Goal: Information Seeking & Learning: Find specific fact

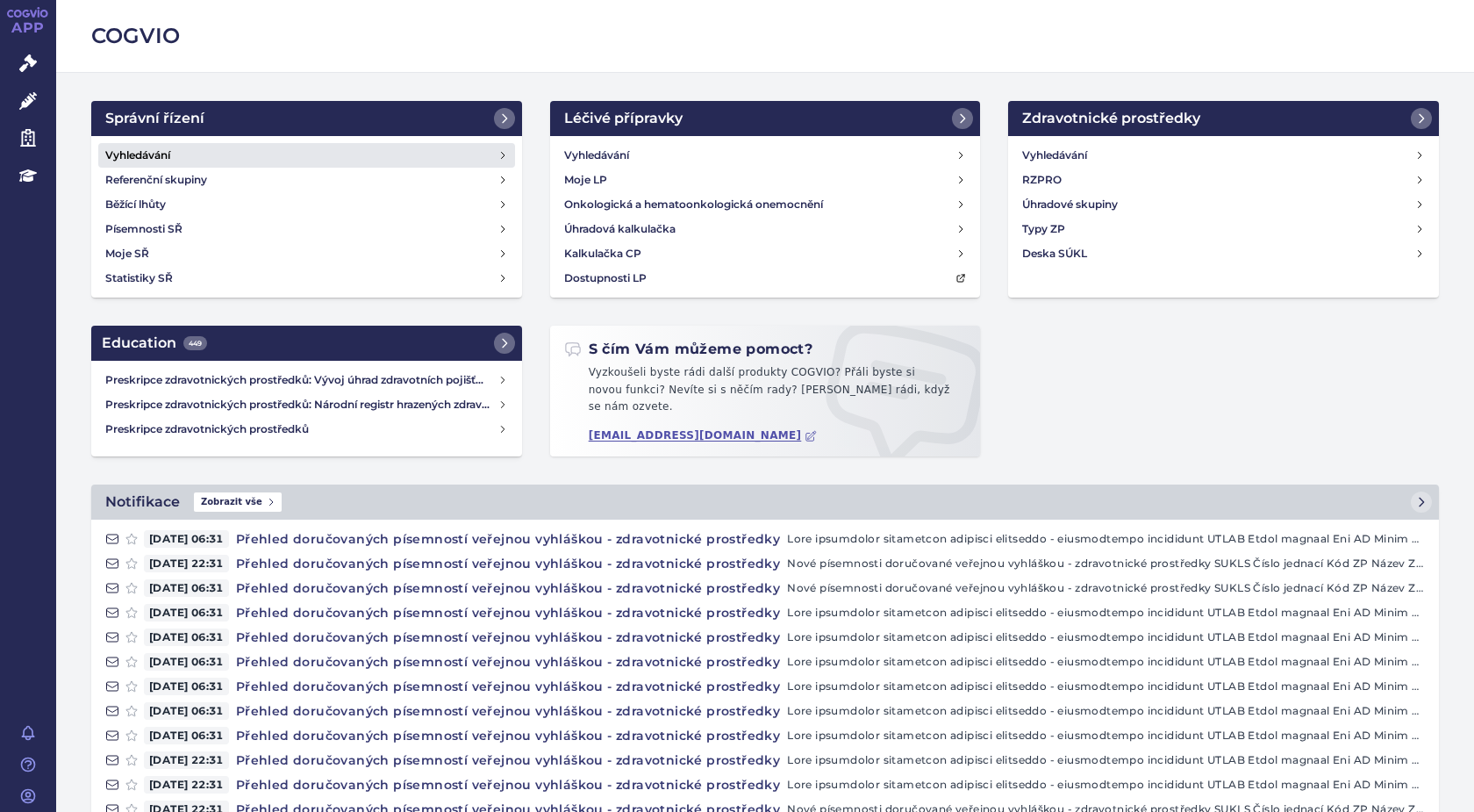
click at [150, 154] on h4 "Vyhledávání" at bounding box center [138, 154] width 65 height 17
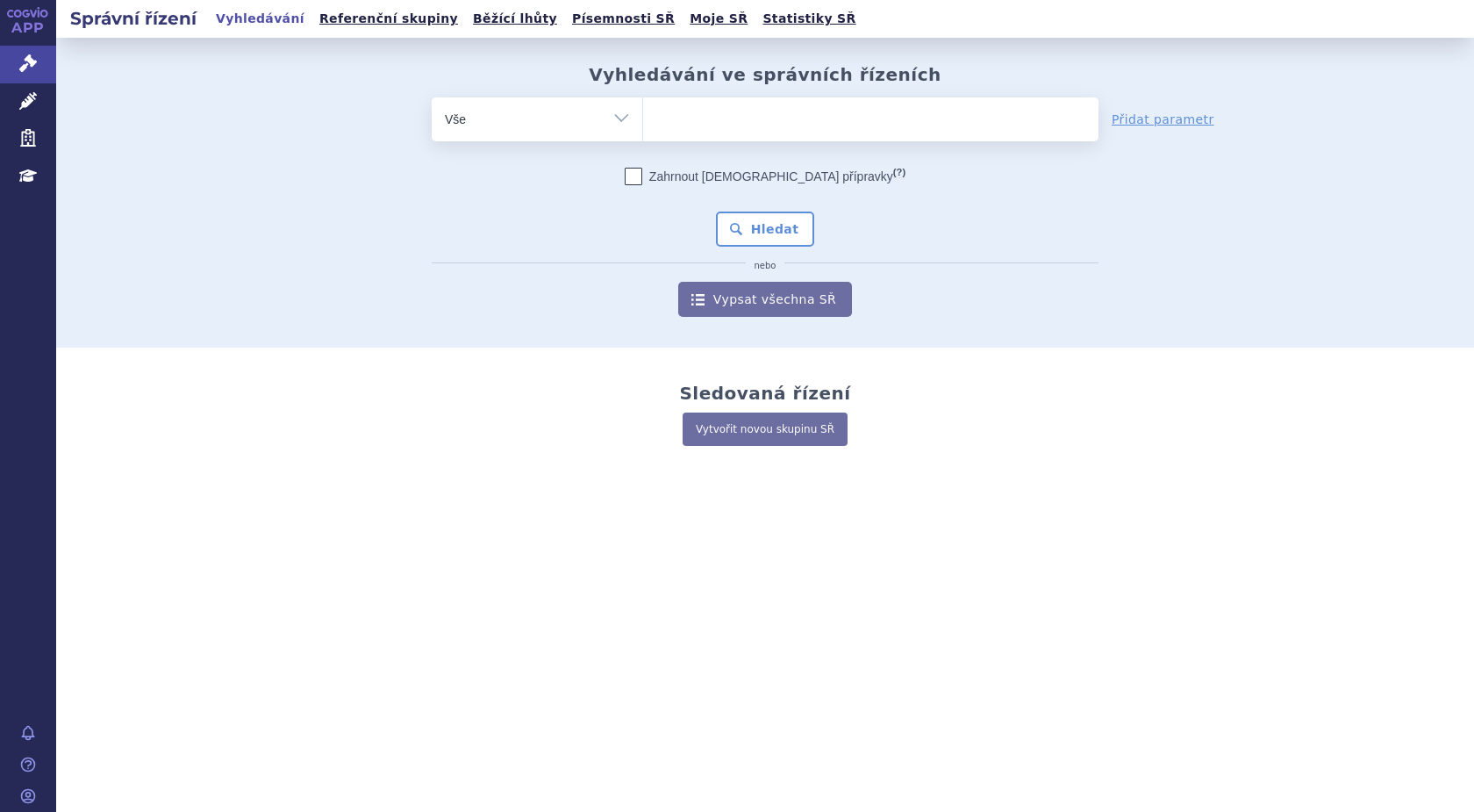
click at [682, 122] on ul at bounding box center [871, 116] width 455 height 37
click at [643, 122] on select at bounding box center [642, 118] width 1 height 44
click at [33, 92] on icon at bounding box center [27, 100] width 17 height 17
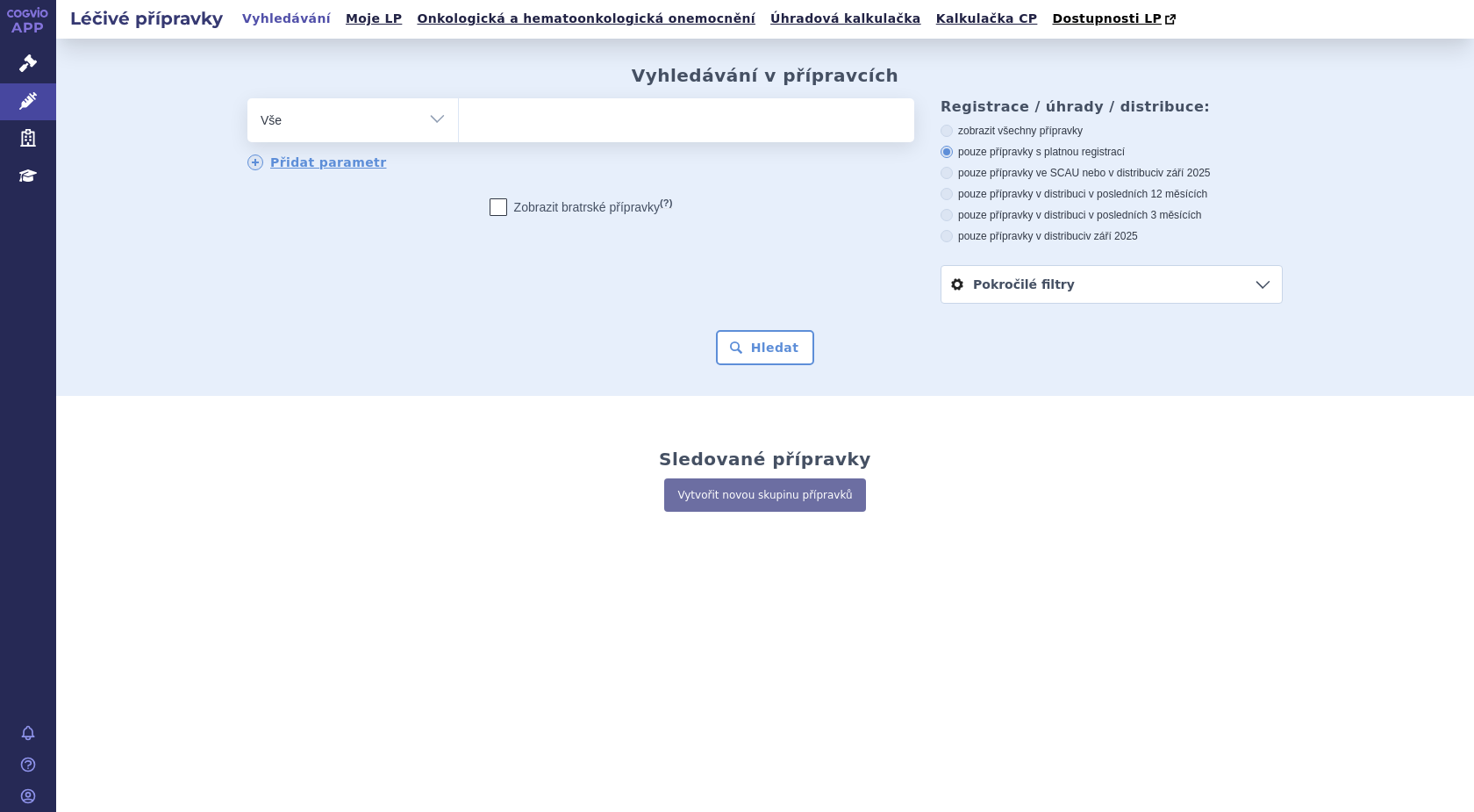
click at [480, 129] on input "search" at bounding box center [477, 118] width 10 height 22
type input "si"
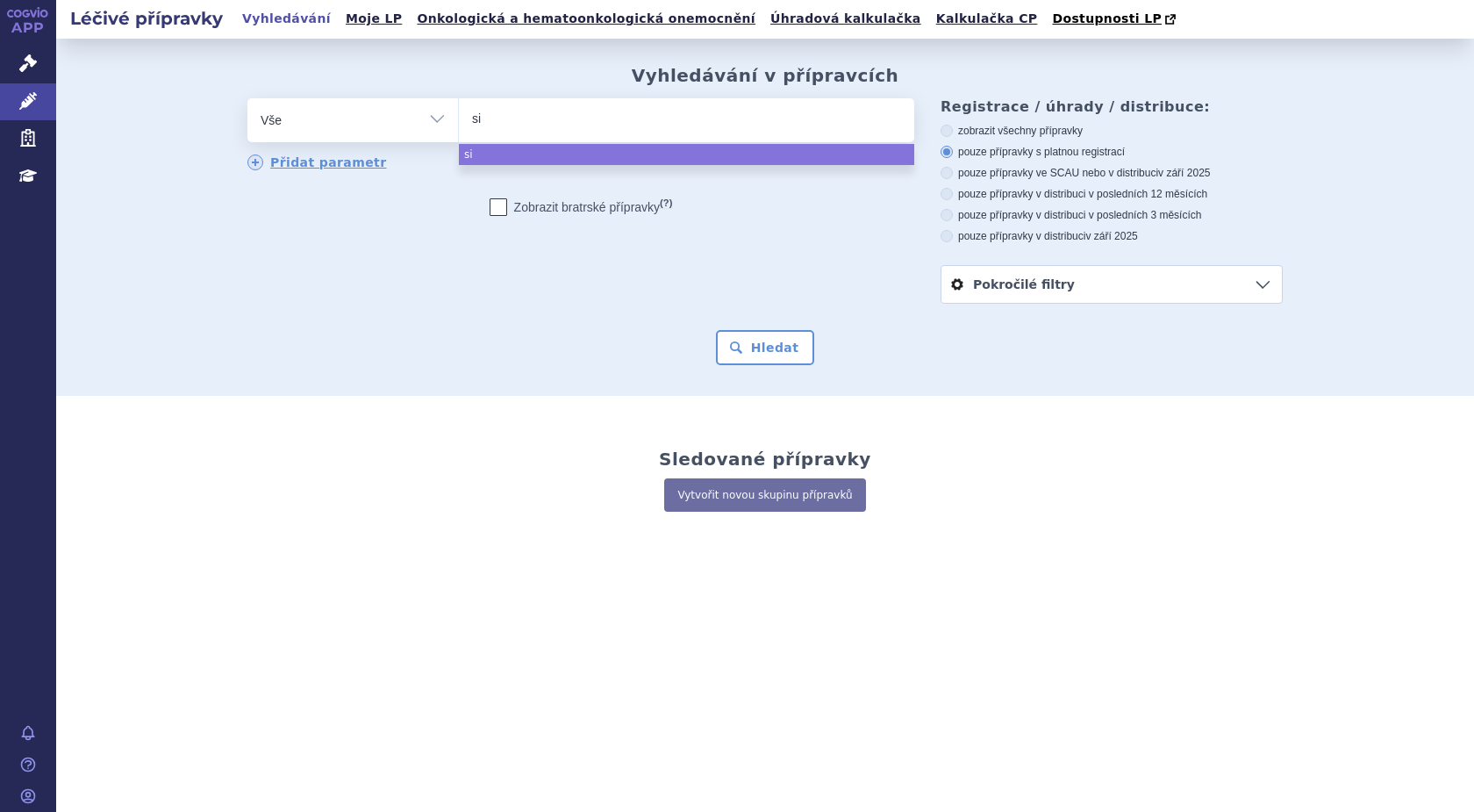
type input "sim"
type input "simpo"
type input "simpon"
type input "[MEDICAL_DATA]"
select select "simponi"
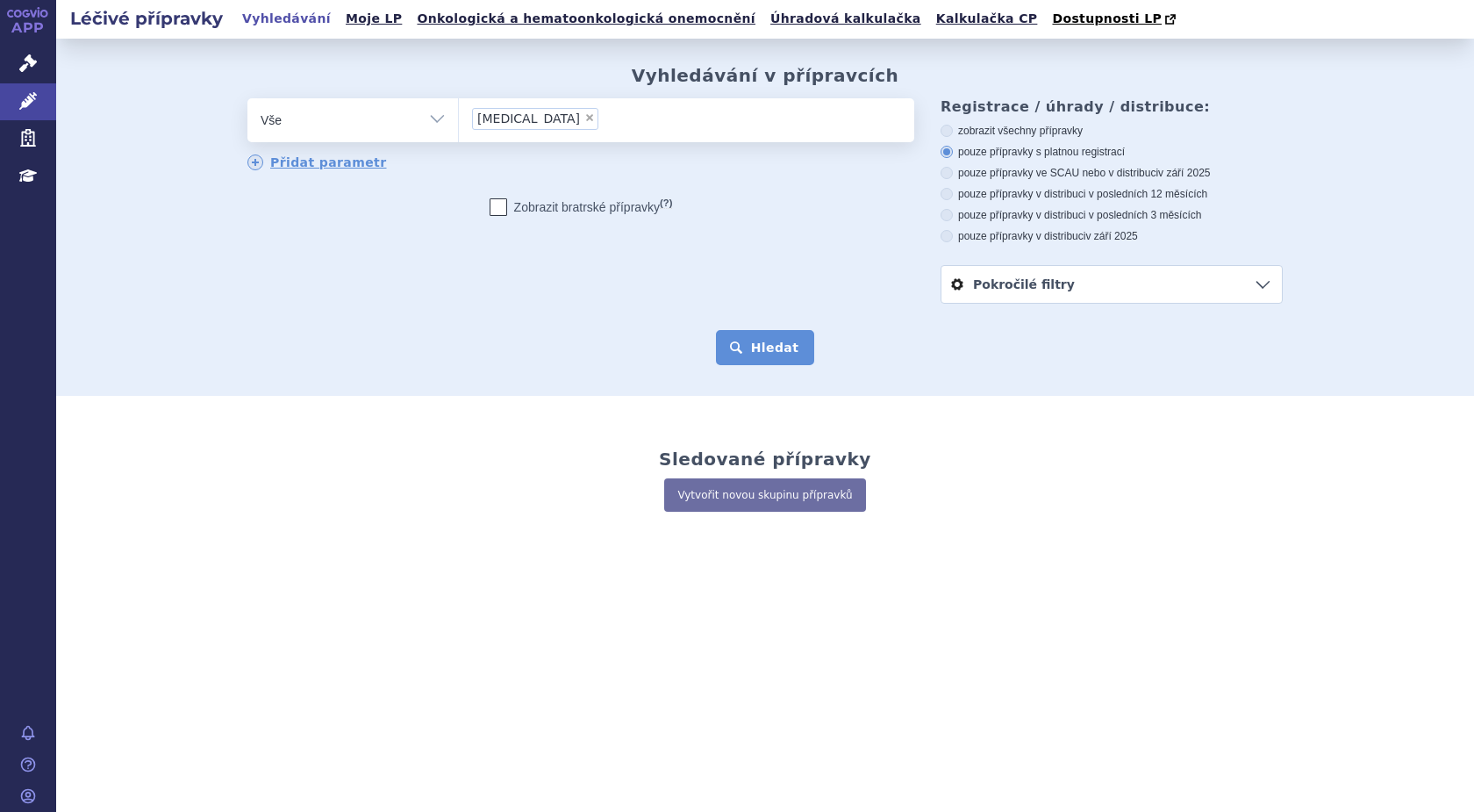
click at [755, 340] on button "Hledat" at bounding box center [766, 347] width 99 height 35
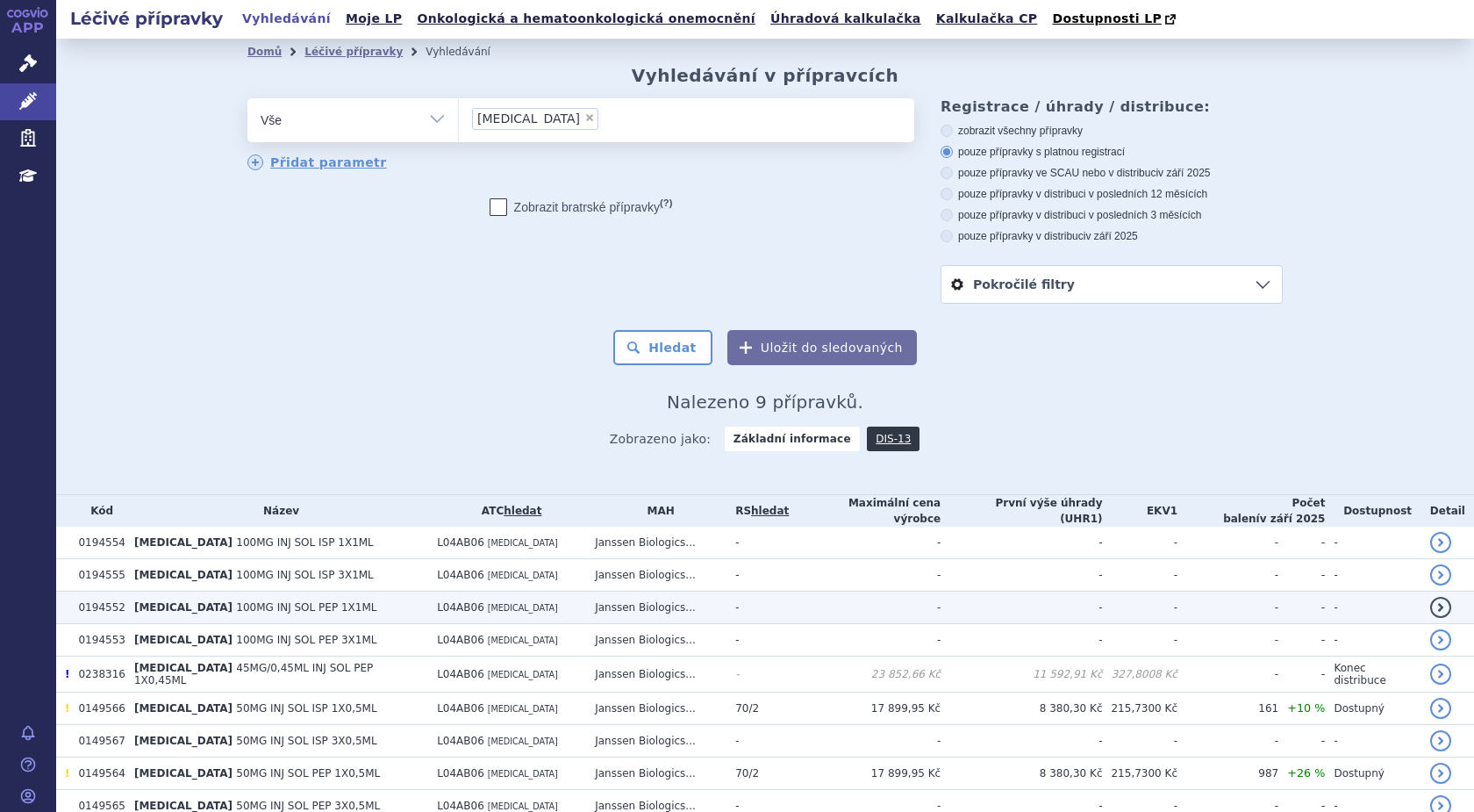
scroll to position [74, 0]
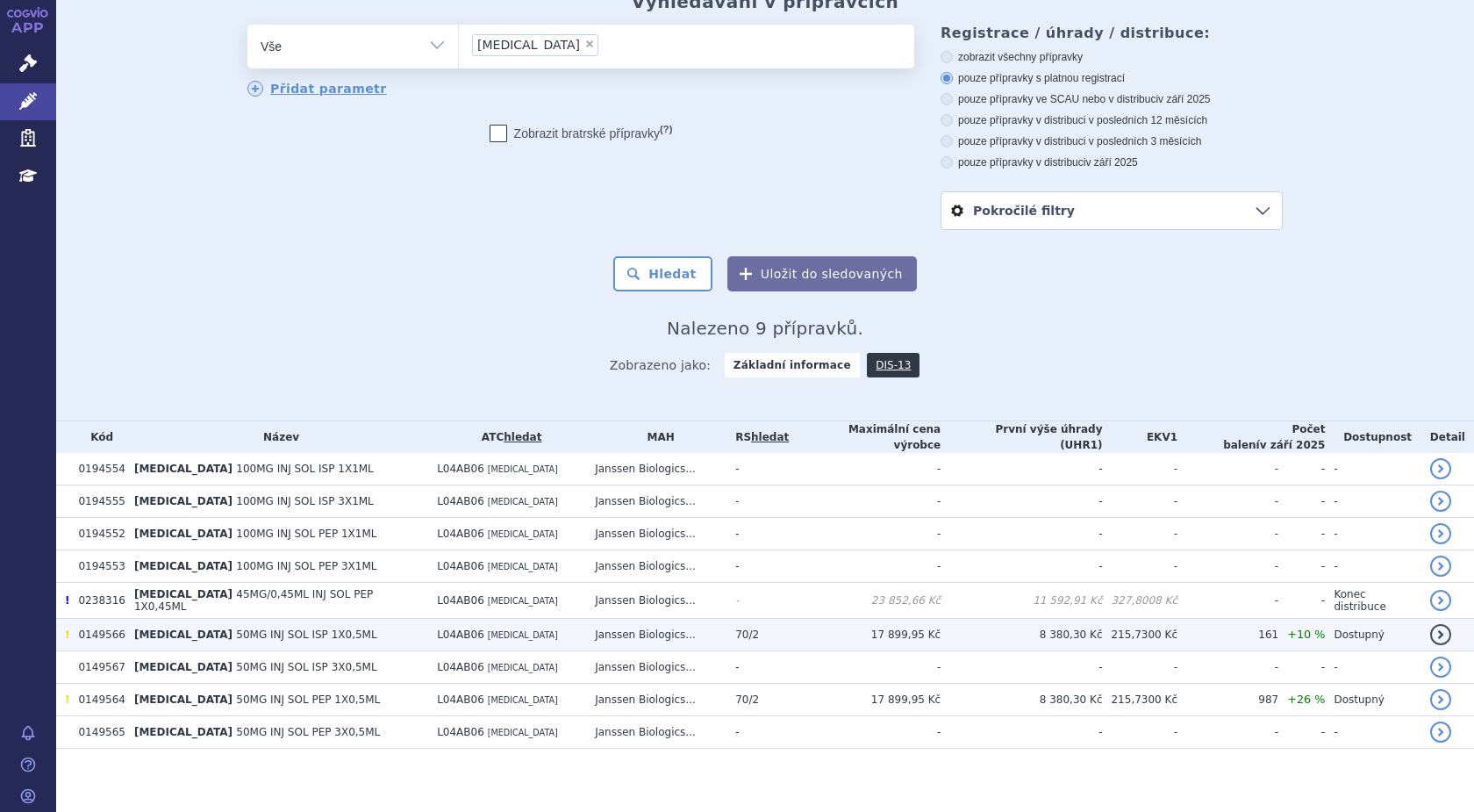
click at [151, 629] on span "SIMPONI" at bounding box center [183, 635] width 98 height 13
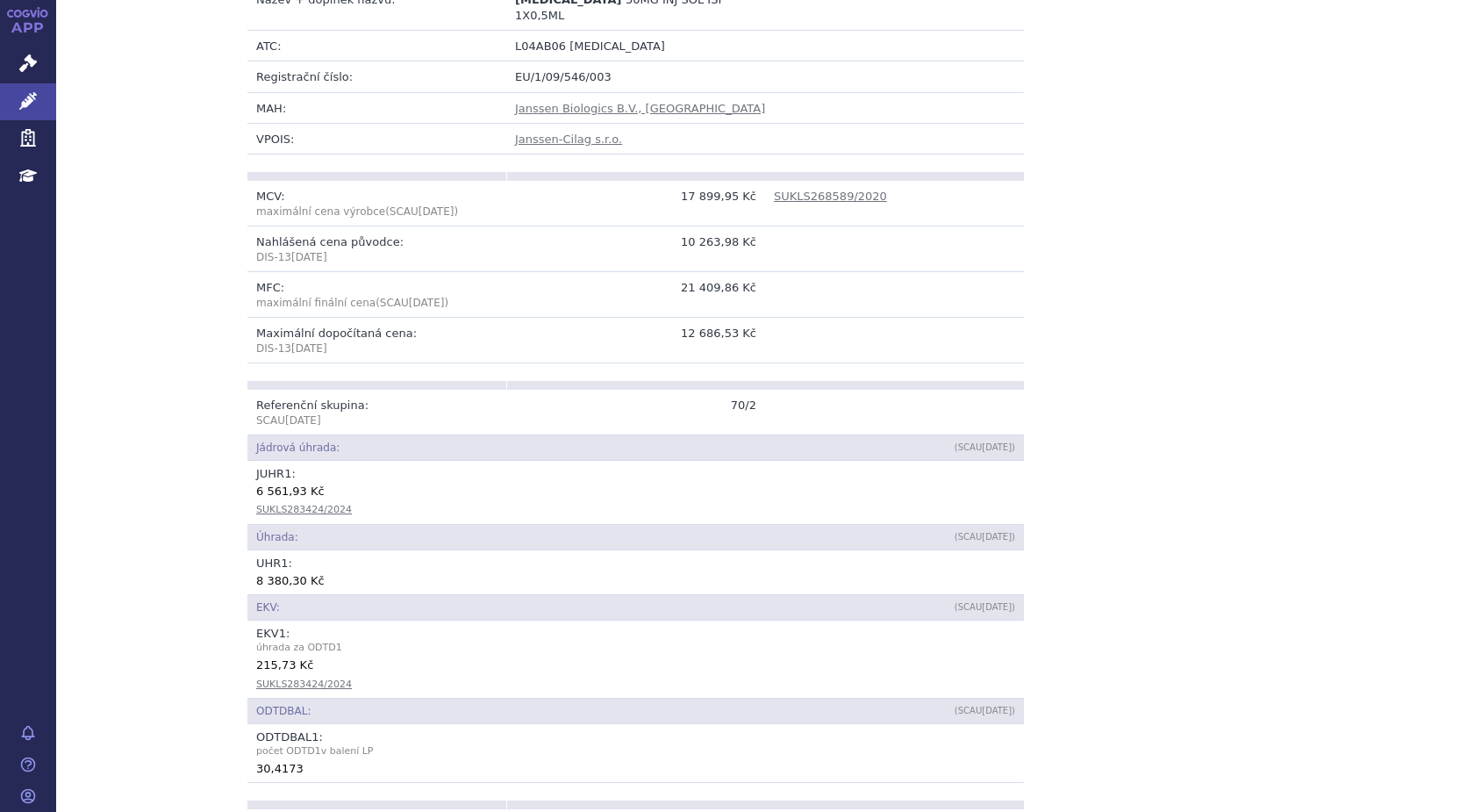
scroll to position [439, 0]
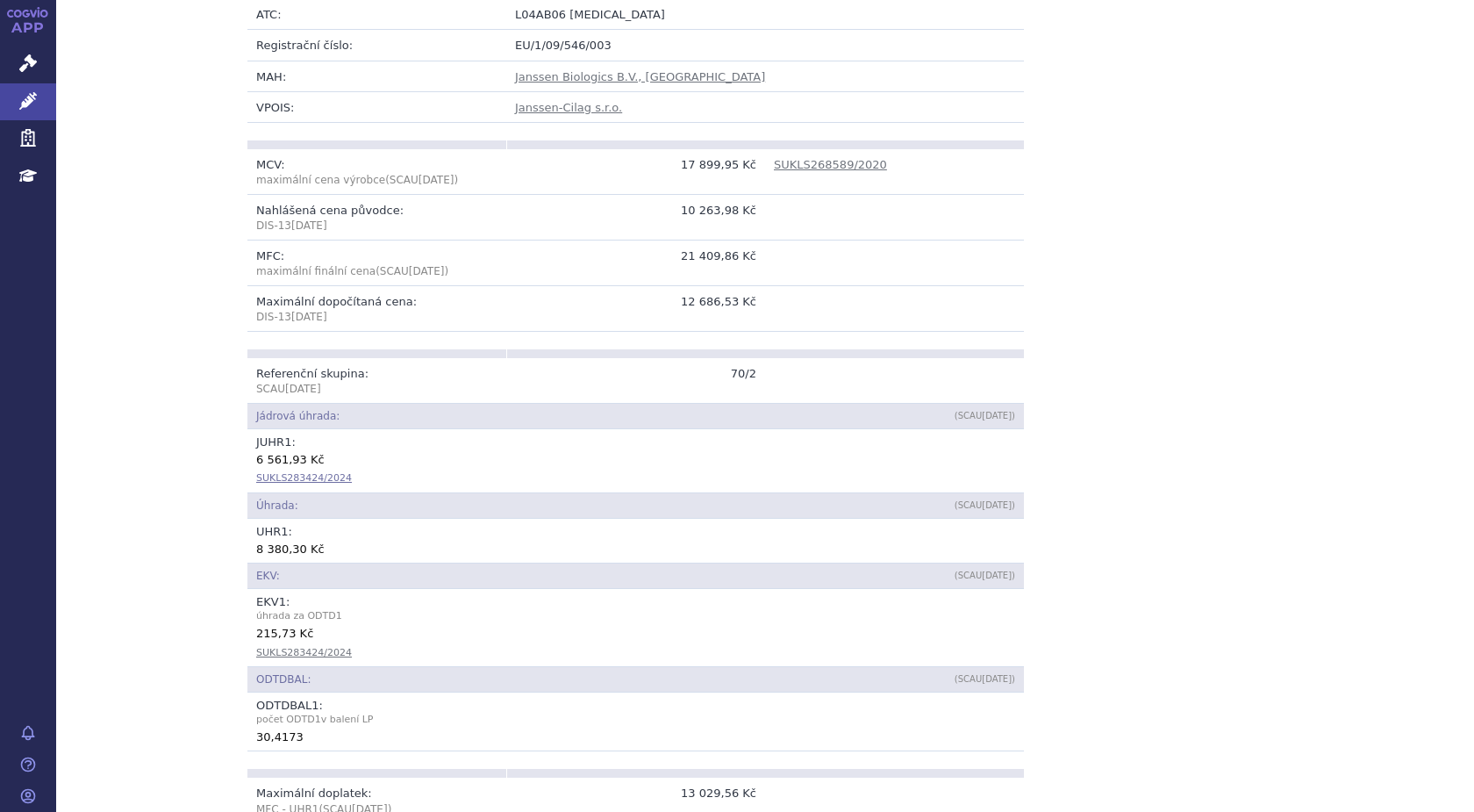
click at [275, 472] on link "SUKLS283424/2024" at bounding box center [304, 478] width 96 height 12
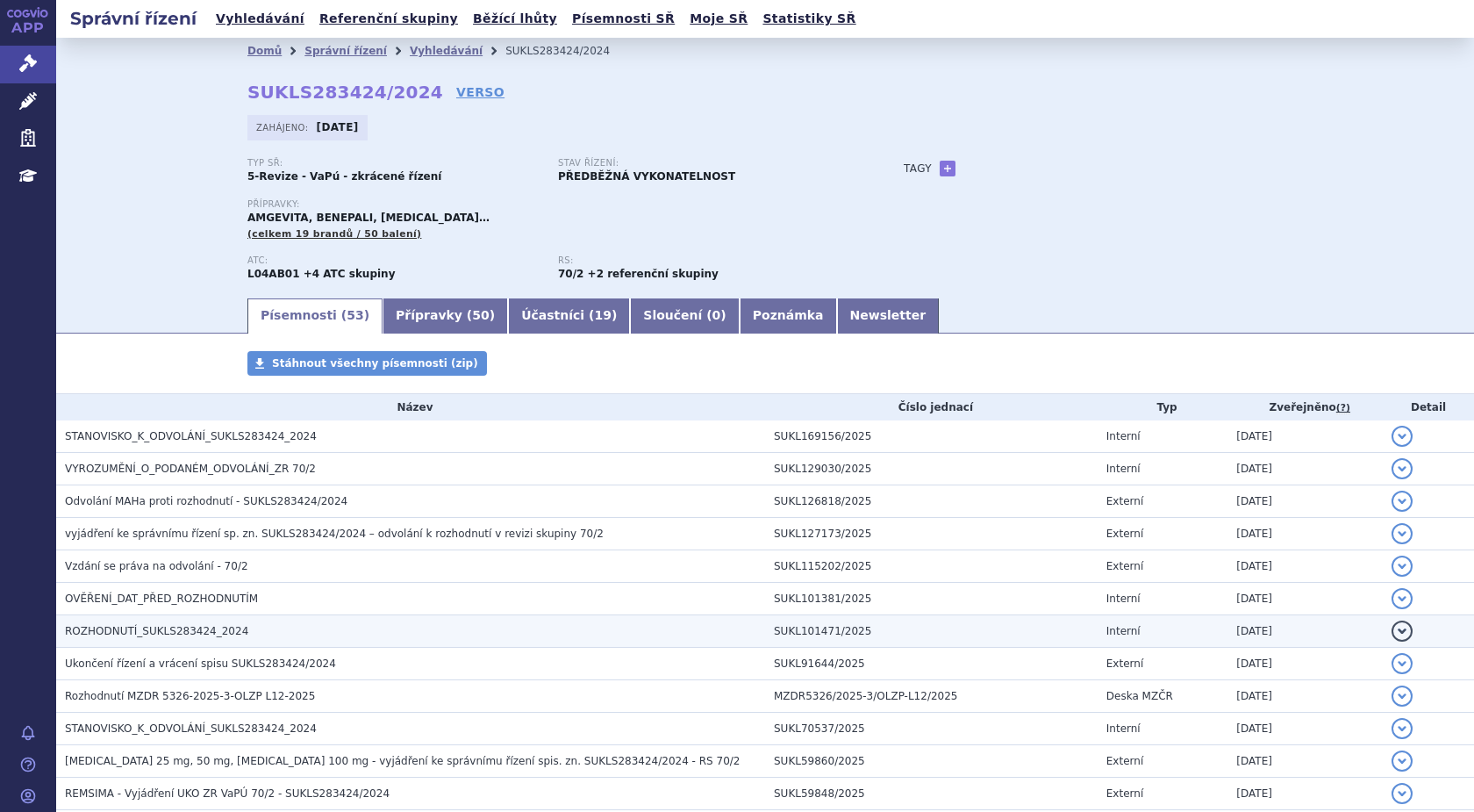
click at [195, 631] on span "ROZHODNUTÍ_SUKLS283424_2024" at bounding box center [156, 631] width 183 height 13
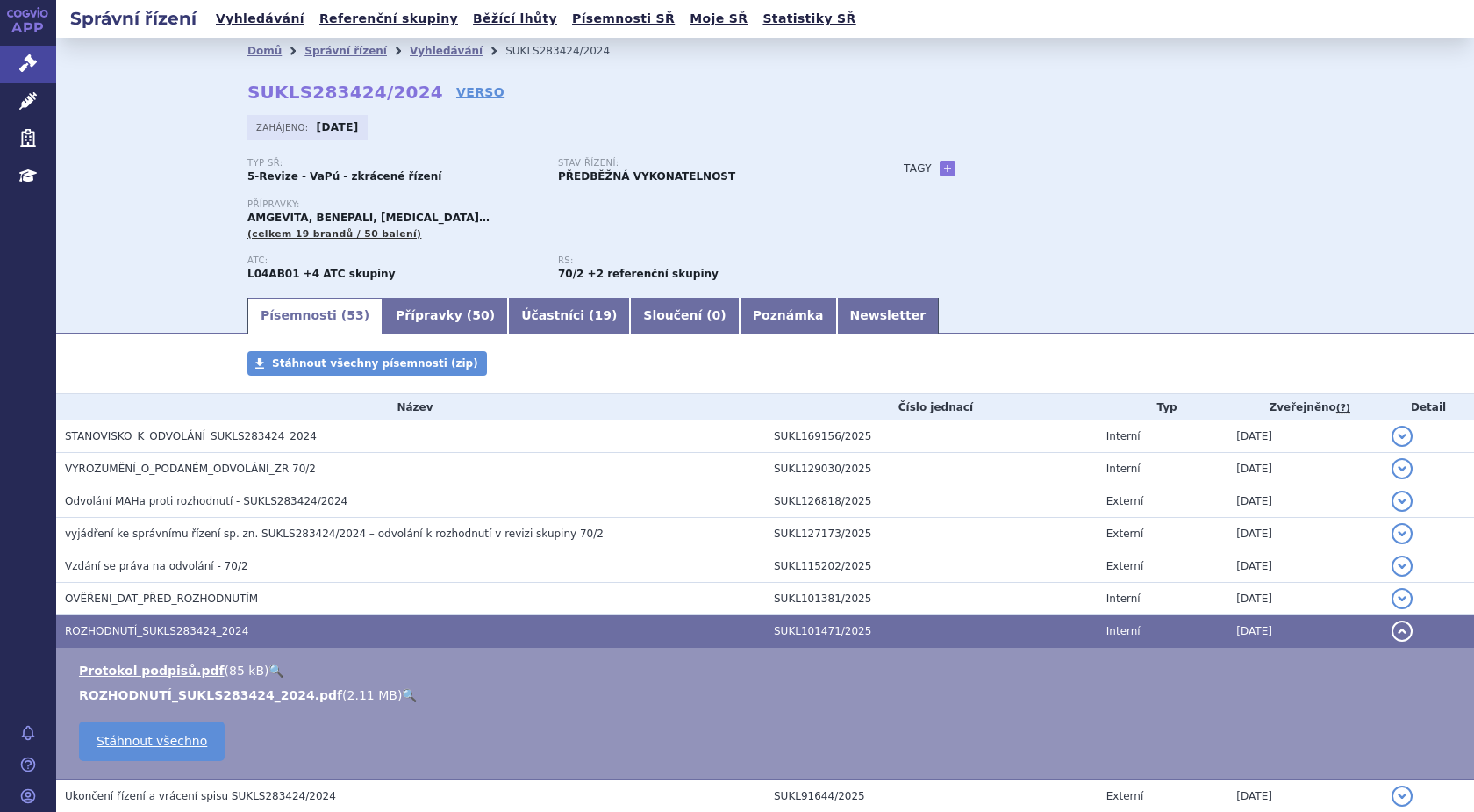
click at [402, 697] on link "🔍" at bounding box center [409, 695] width 15 height 14
click at [402, 695] on link "🔍" at bounding box center [409, 695] width 15 height 14
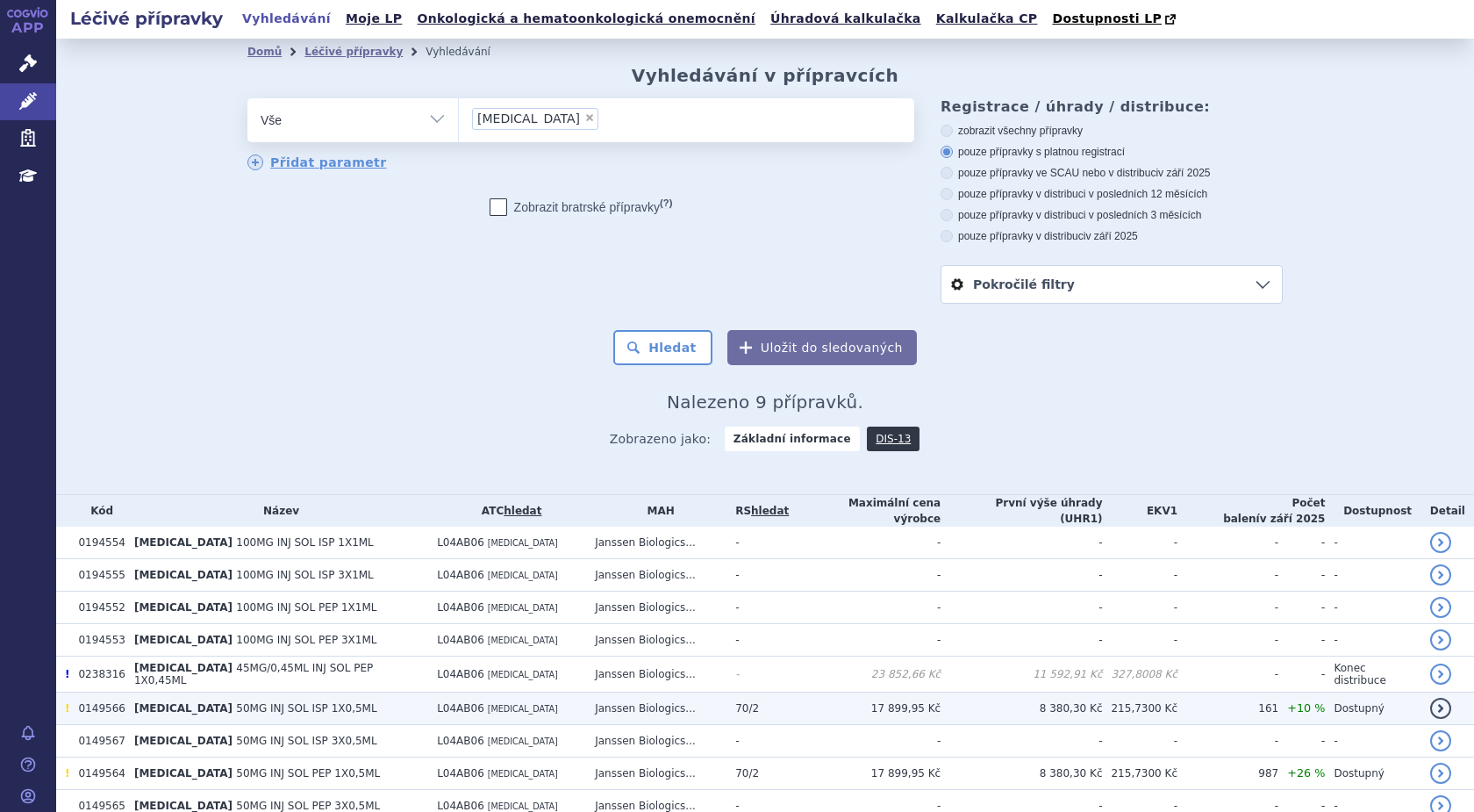
scroll to position [74, 0]
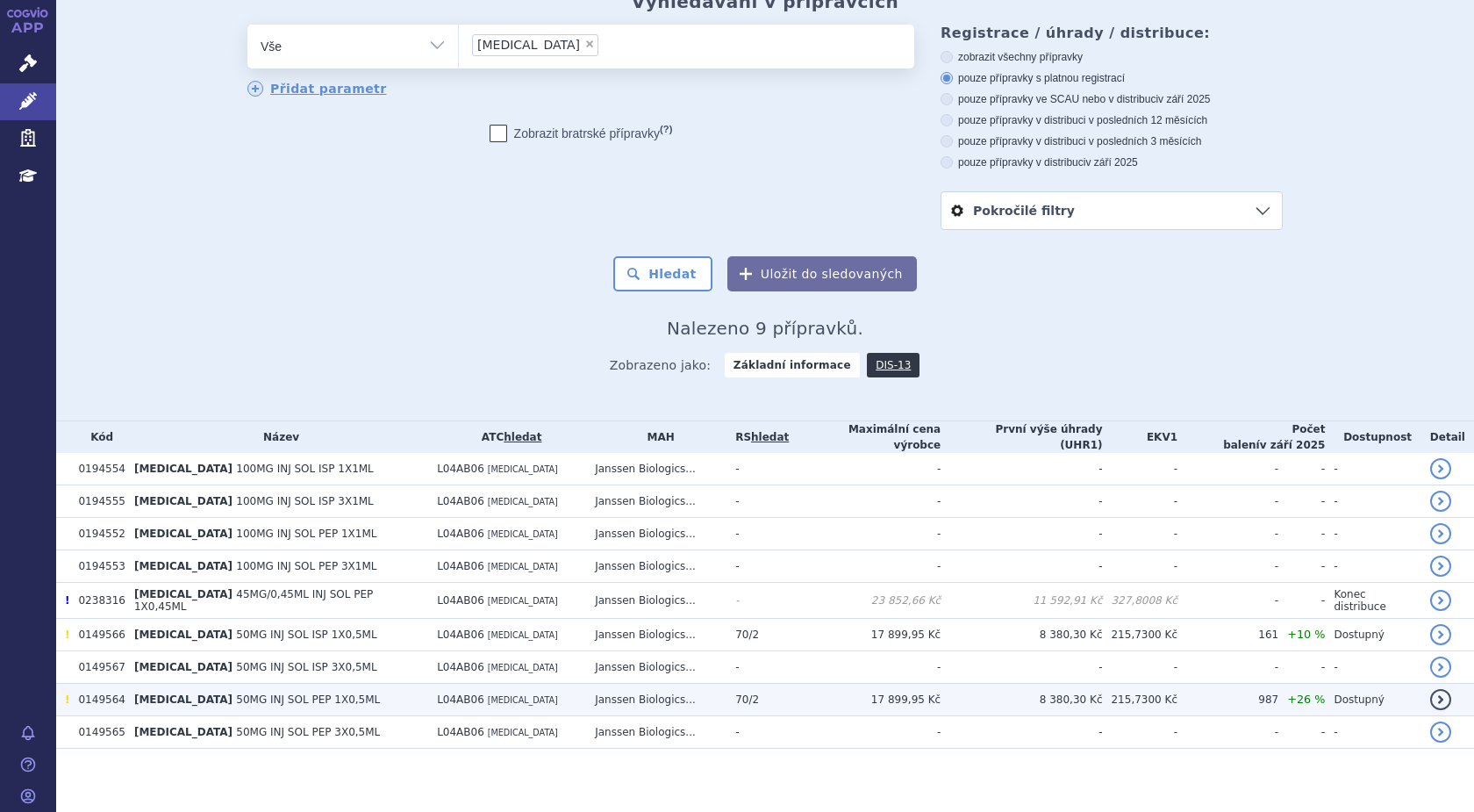
click at [109, 693] on td "0149564" at bounding box center [97, 700] width 55 height 33
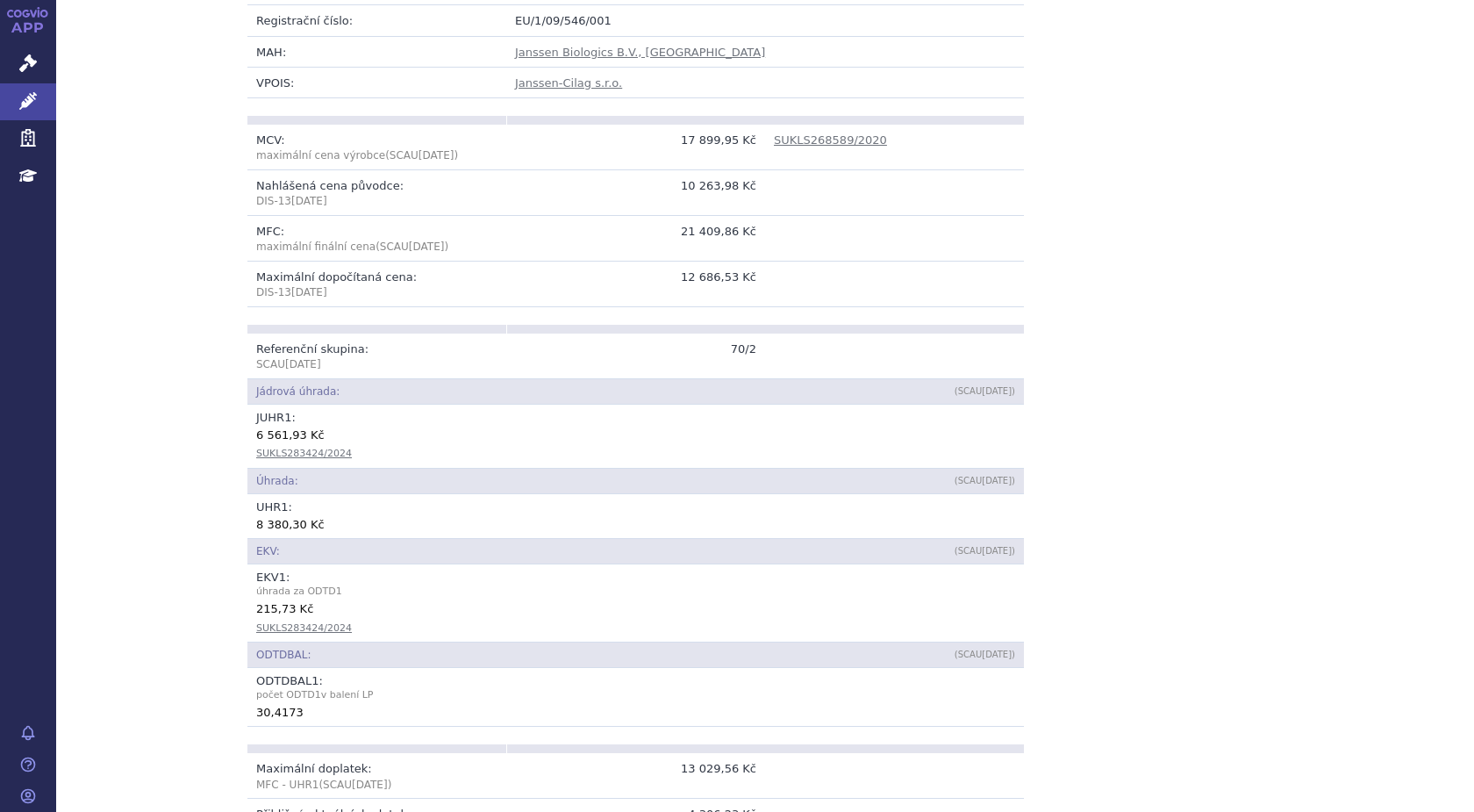
scroll to position [351, 0]
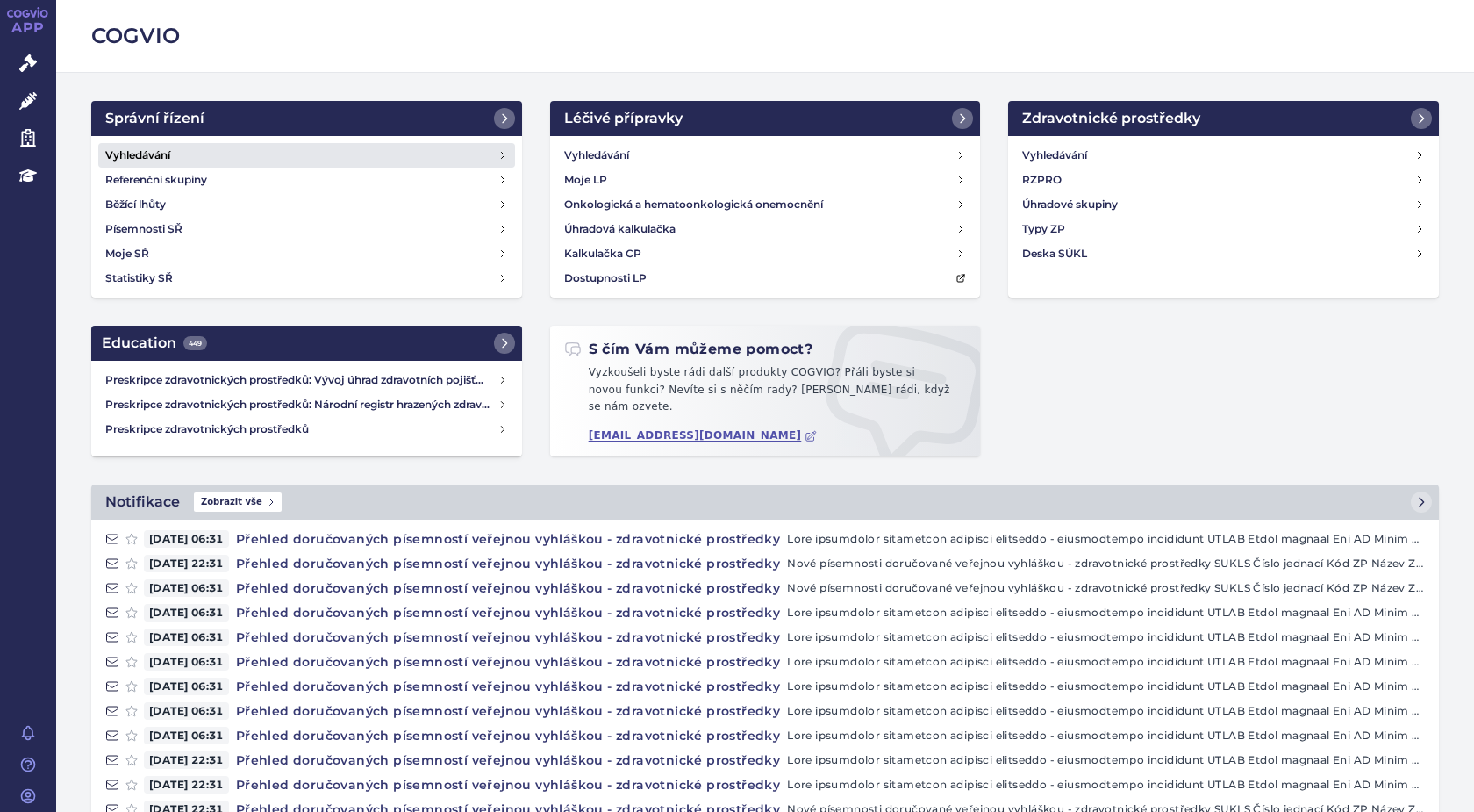
click at [150, 154] on h4 "Vyhledávání" at bounding box center [138, 154] width 65 height 17
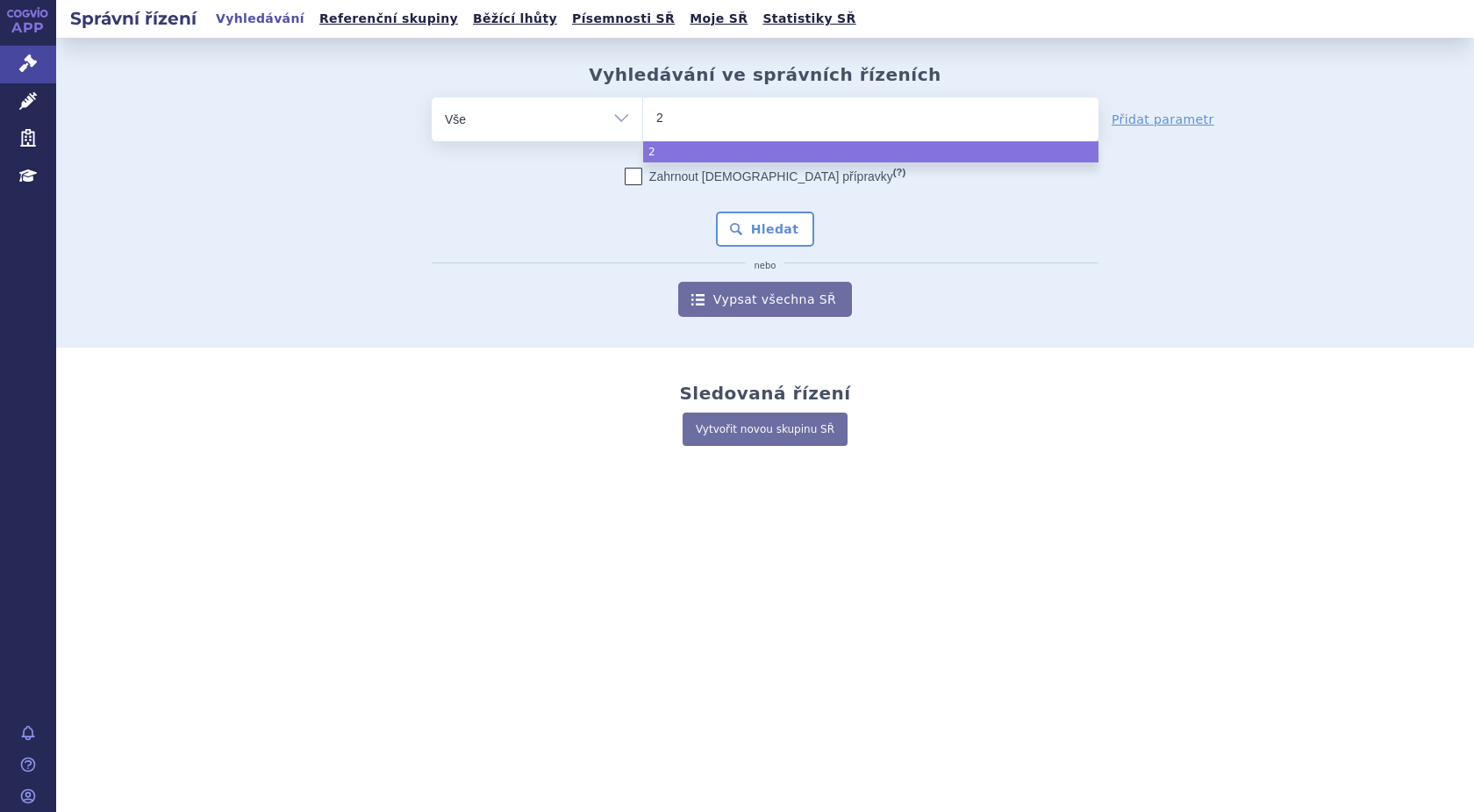
type input "28"
type input "283"
type input "28342"
type input "283424"
type input "283424/"
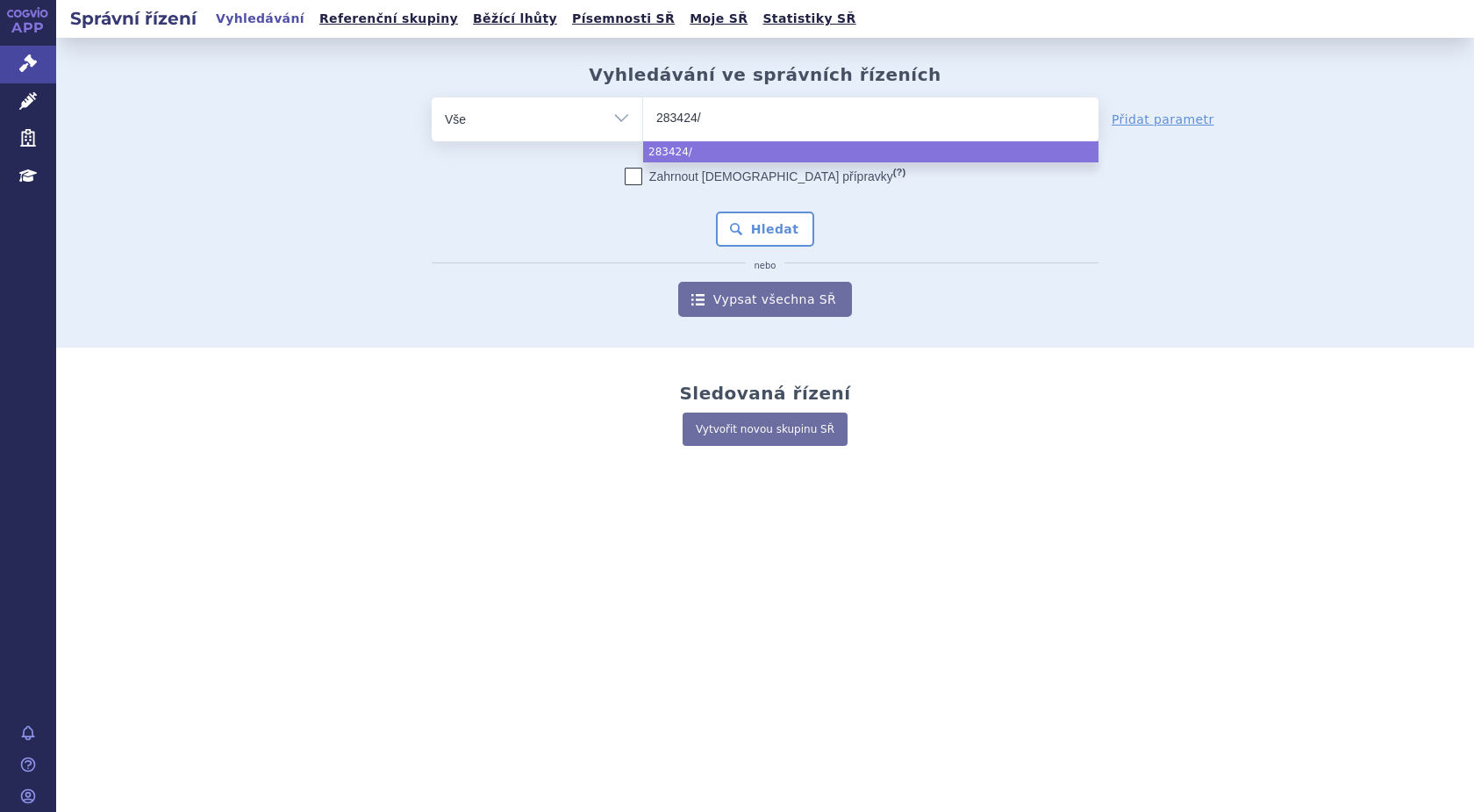
type input "283424/2"
type input "283424/202"
type input "283424/2024"
select select "283424/2024"
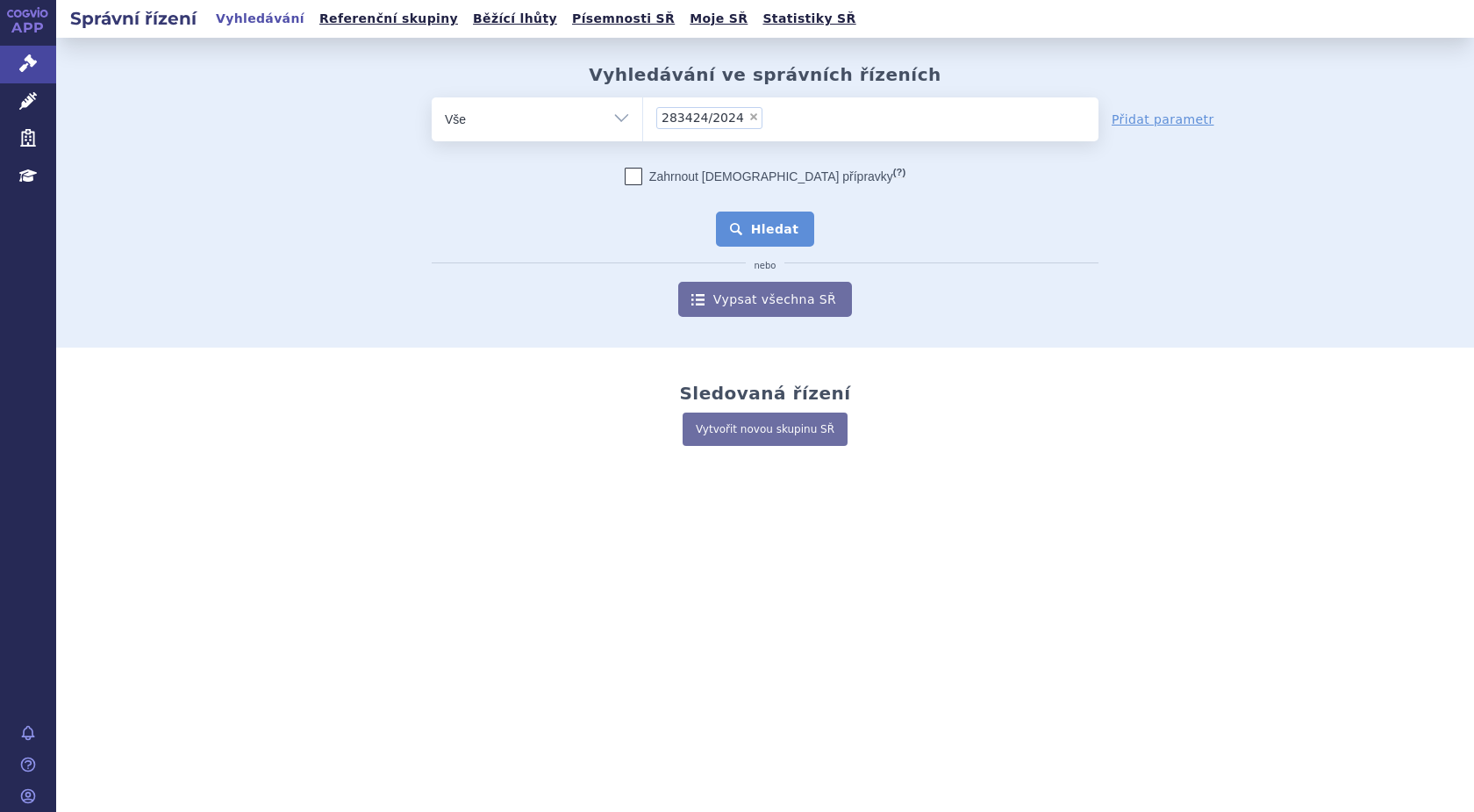
click at [760, 230] on button "Hledat" at bounding box center [766, 229] width 99 height 35
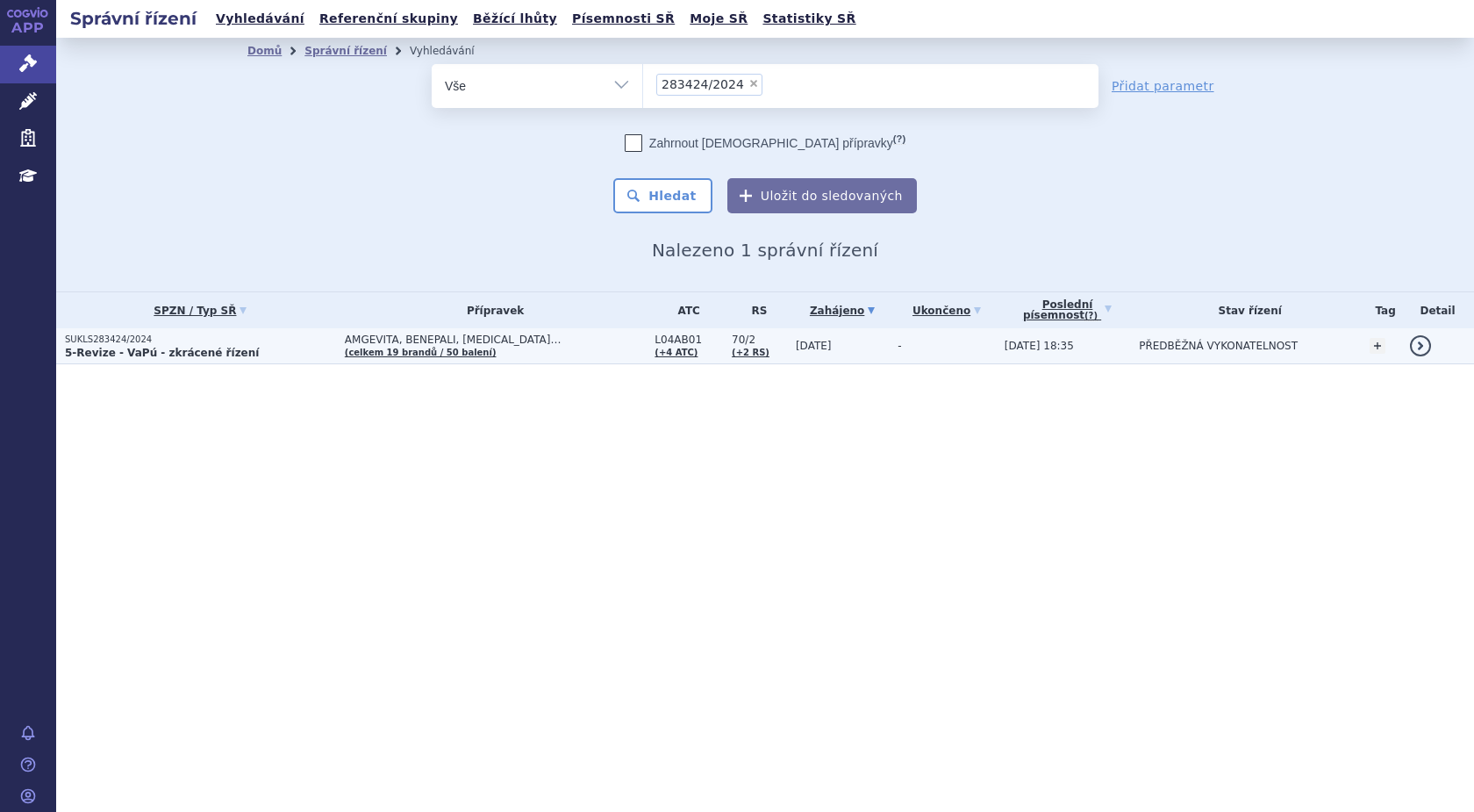
drag, startPoint x: 0, startPoint y: 0, endPoint x: 105, endPoint y: 348, distance: 363.5
click at [100, 348] on strong "5-Revize - VaPú - zkrácené řízení" at bounding box center [162, 353] width 194 height 13
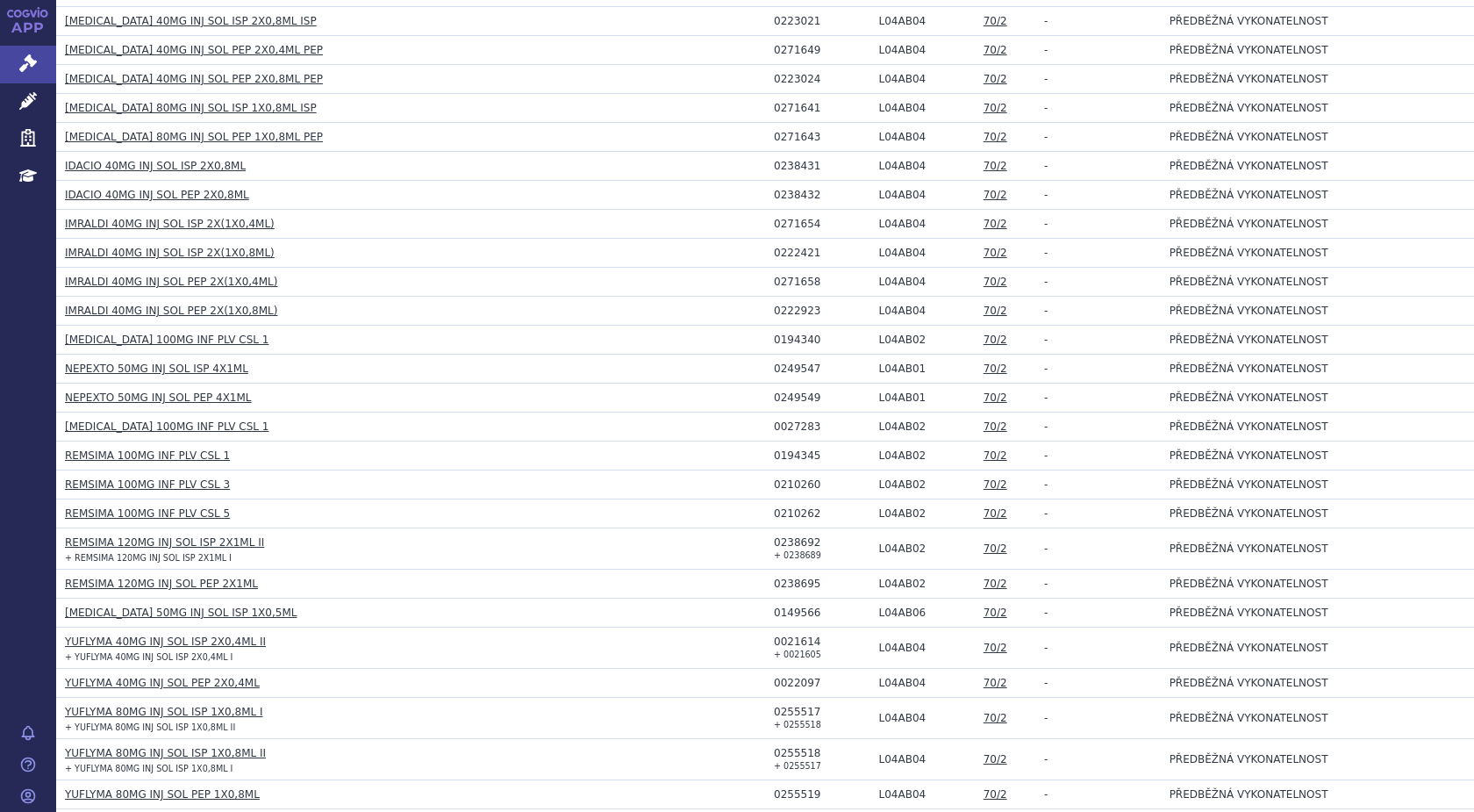
scroll to position [1228, 0]
